Goal: Book appointment/travel/reservation

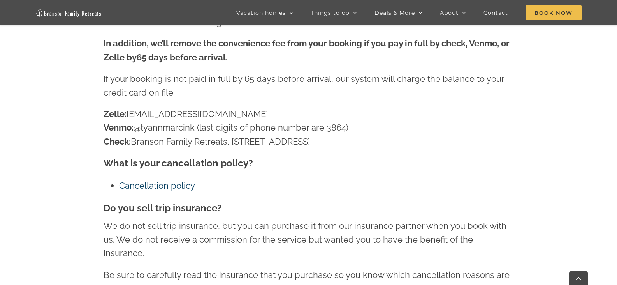
scroll to position [1336, 0]
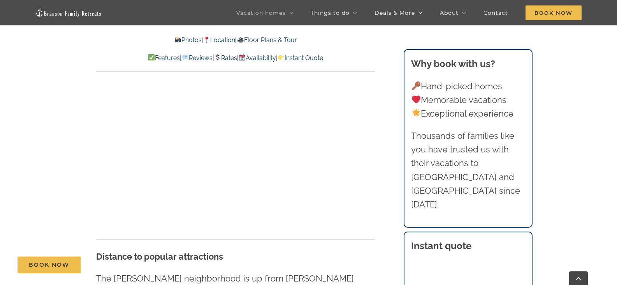
scroll to position [1909, 0]
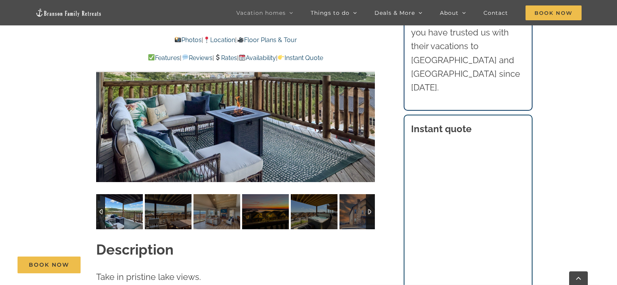
scroll to position [623, 0]
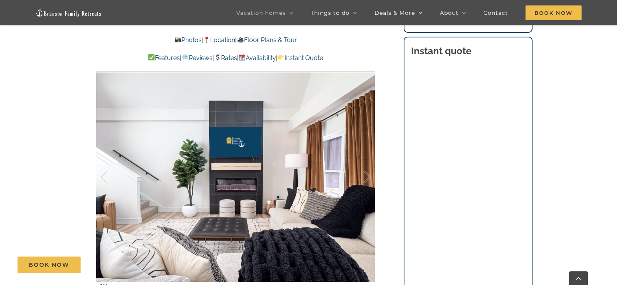
scroll to position [545, 0]
